Goal: Check status: Check status

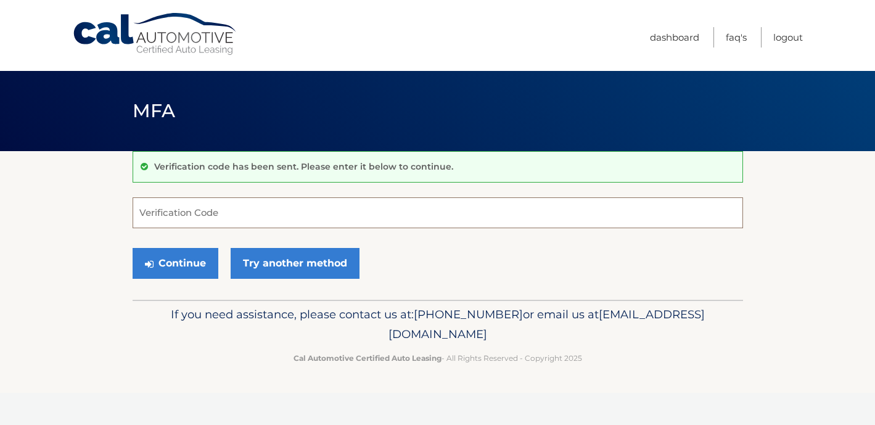
click at [248, 203] on input "Verification Code" at bounding box center [438, 212] width 610 height 31
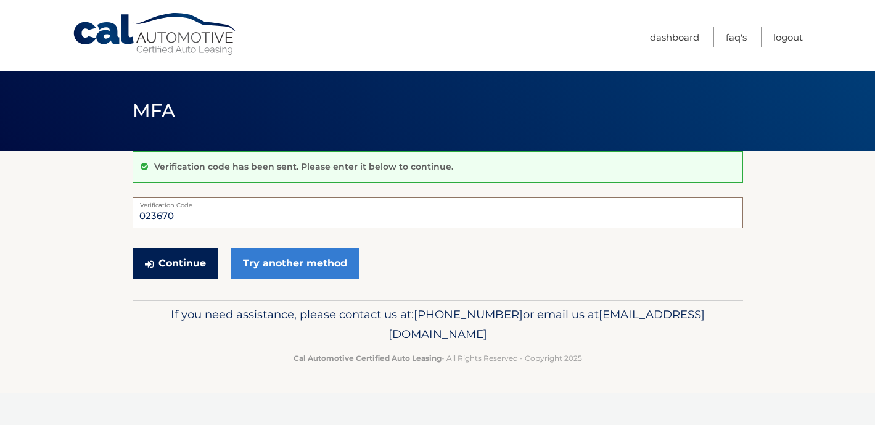
type input "023670"
click at [189, 263] on button "Continue" at bounding box center [176, 263] width 86 height 31
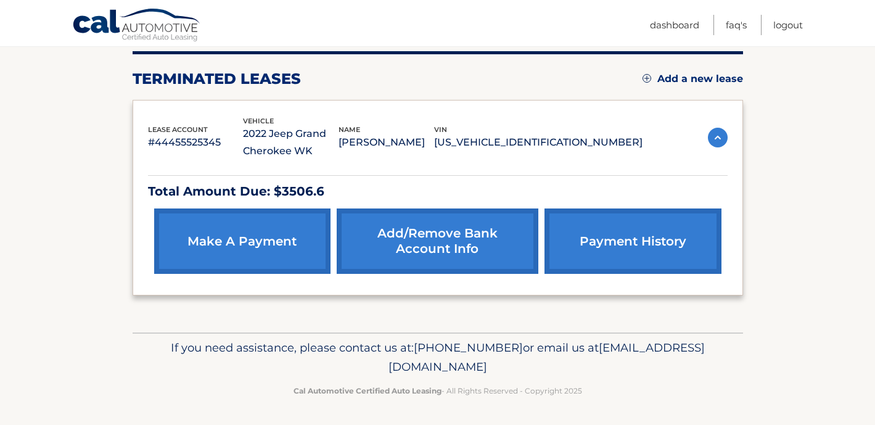
scroll to position [155, 0]
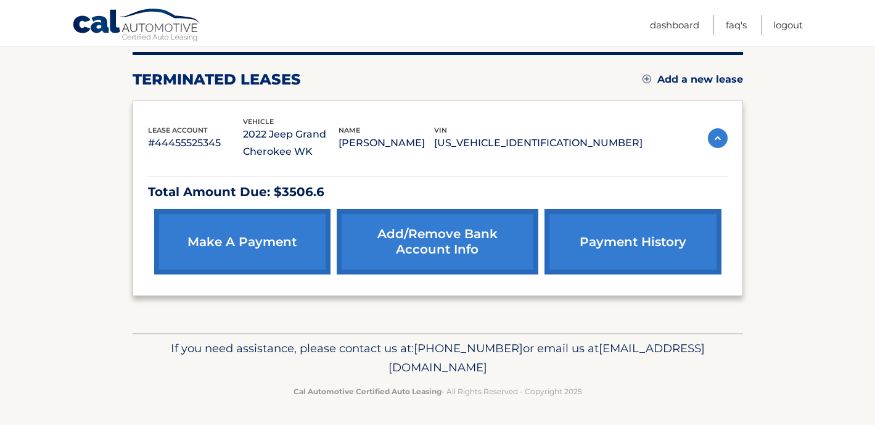
click at [714, 137] on img at bounding box center [718, 138] width 20 height 20
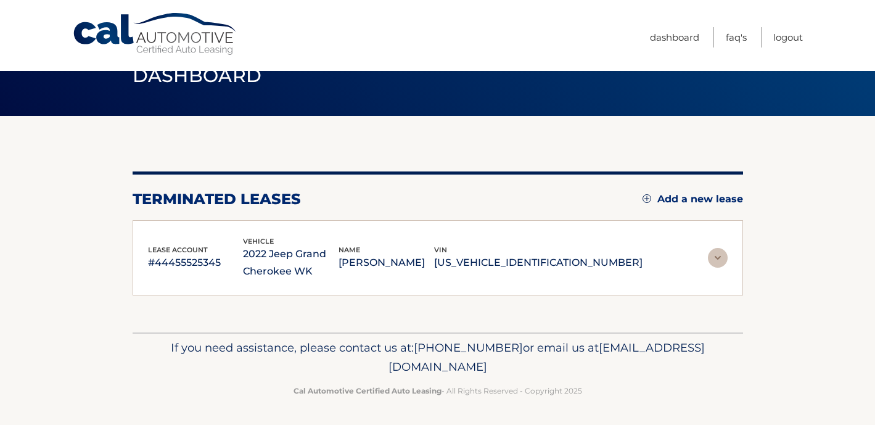
scroll to position [35, 0]
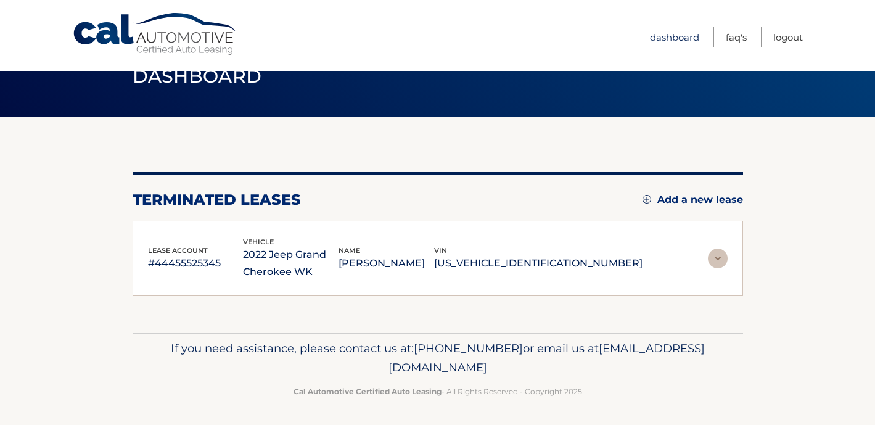
click at [671, 39] on link "Dashboard" at bounding box center [674, 37] width 49 height 20
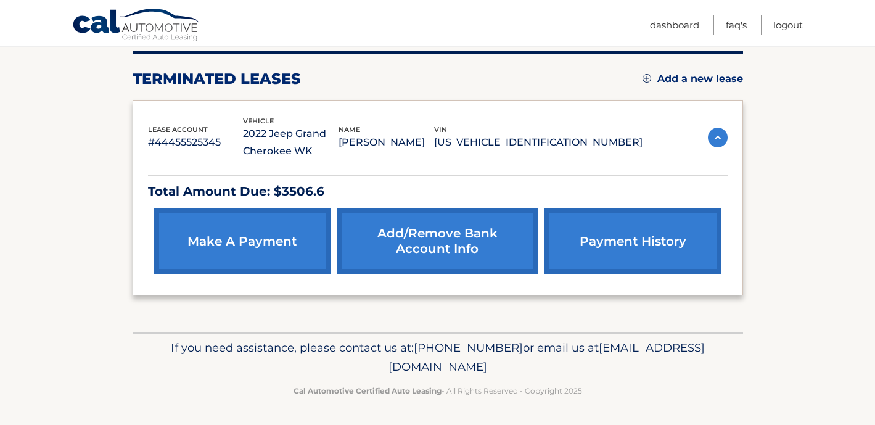
scroll to position [155, 0]
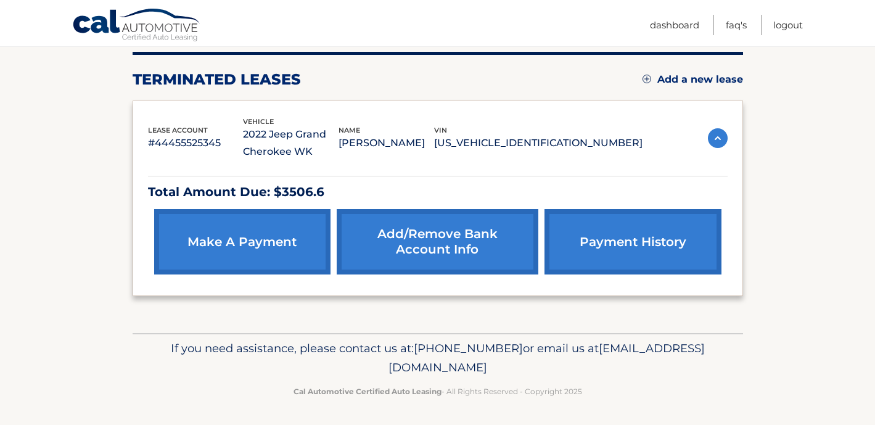
click at [655, 243] on link "payment history" at bounding box center [632, 241] width 176 height 65
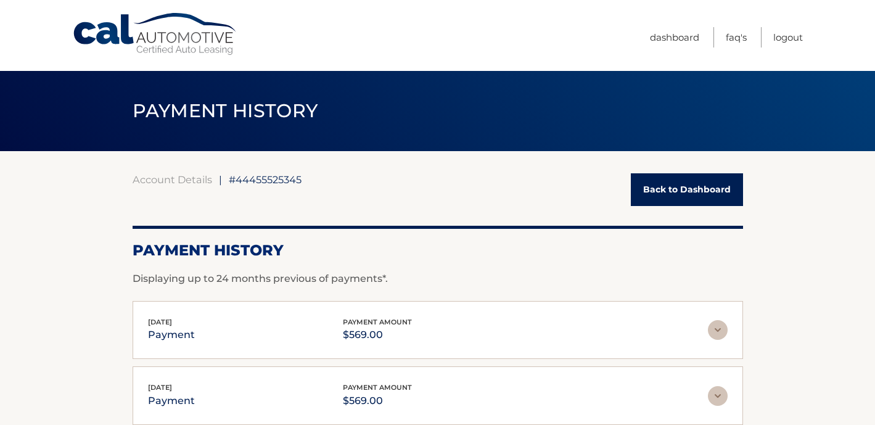
click at [647, 179] on link "Back to Dashboard" at bounding box center [687, 189] width 112 height 33
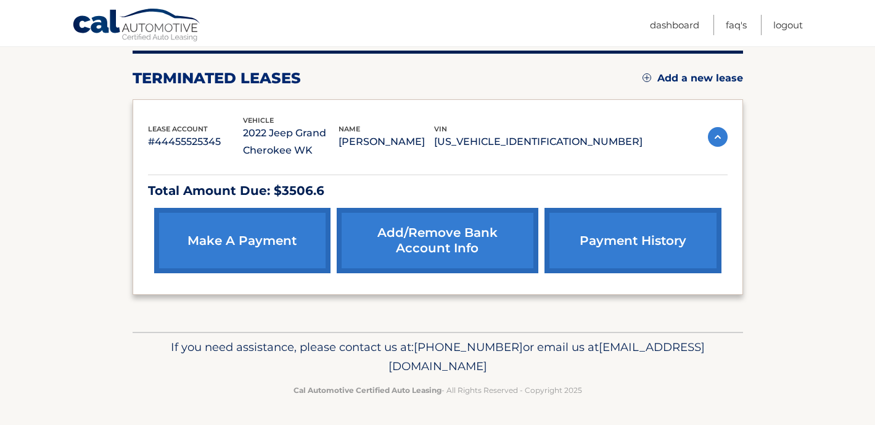
scroll to position [155, 0]
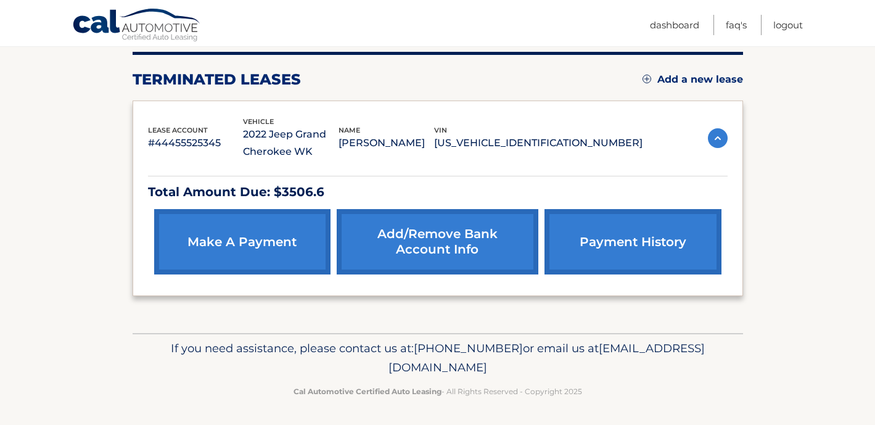
click at [713, 136] on img at bounding box center [718, 138] width 20 height 20
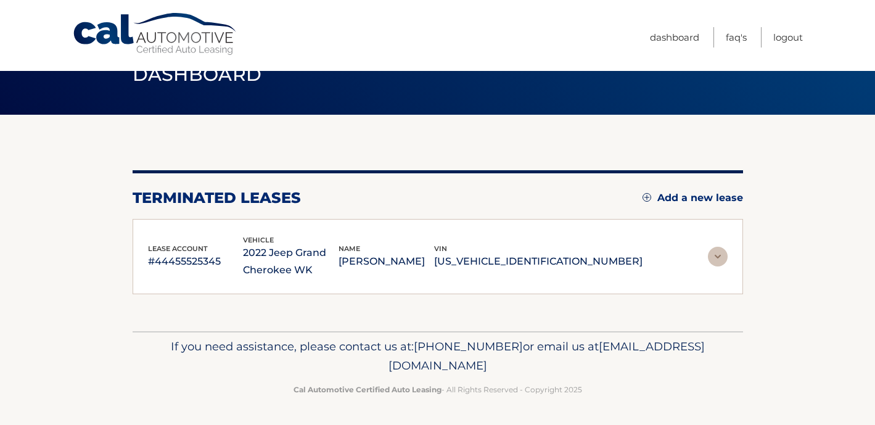
scroll to position [35, 0]
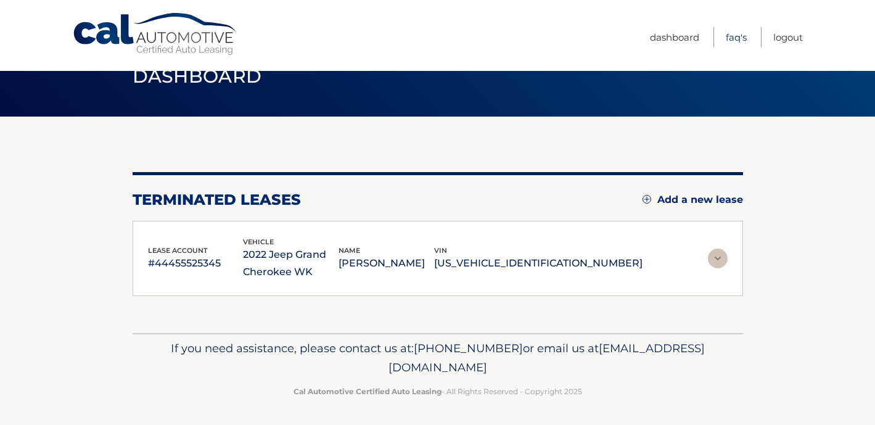
click at [734, 42] on link "FAQ's" at bounding box center [736, 37] width 21 height 20
